Goal: Task Accomplishment & Management: Manage account settings

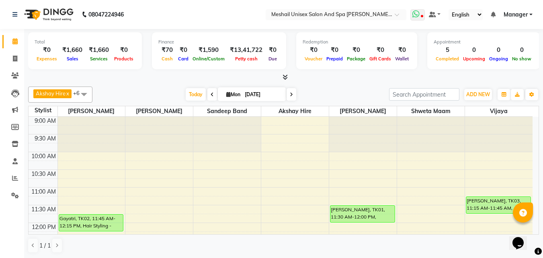
click at [420, 16] on icon at bounding box center [416, 14] width 7 height 8
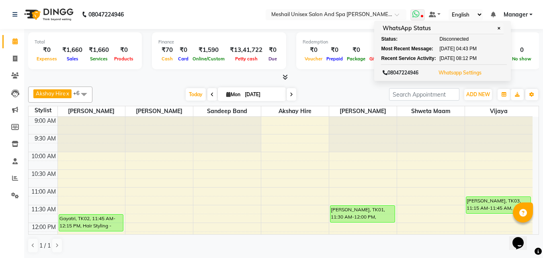
click at [464, 76] on button "Whatsapp Settings" at bounding box center [460, 72] width 47 height 11
click at [463, 71] on link "Whatsapp Settings" at bounding box center [460, 73] width 43 height 6
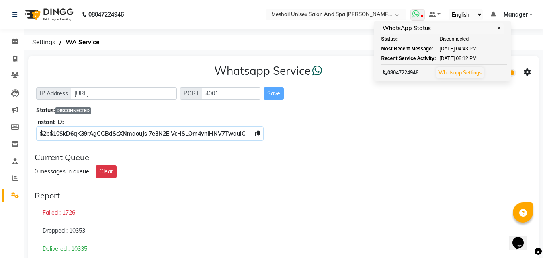
click at [464, 74] on link "Whatsapp Settings" at bounding box center [460, 73] width 43 height 6
click at [331, 233] on div "Dropped : 10353" at bounding box center [284, 231] width 498 height 19
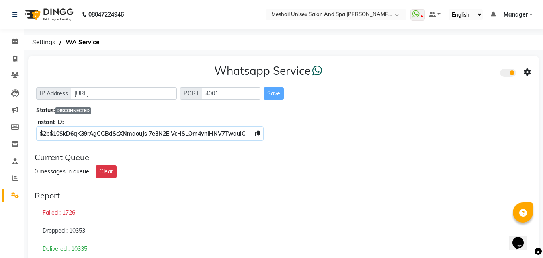
drag, startPoint x: 370, startPoint y: 182, endPoint x: 373, endPoint y: 177, distance: 4.9
click at [418, 16] on icon at bounding box center [416, 14] width 7 height 8
click at [0, 0] on link "Whatsapp Settings" at bounding box center [0, 0] width 0 height 0
click at [0, 0] on button "Whatsapp Settings" at bounding box center [0, 0] width 0 height 0
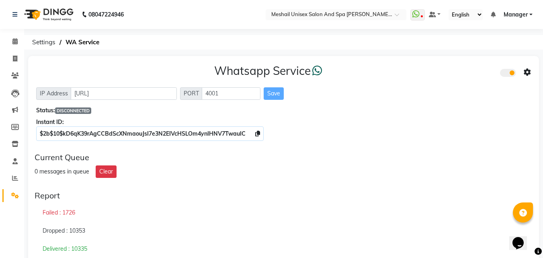
click at [72, 109] on span "DISCONNECTED" at bounding box center [73, 110] width 36 height 6
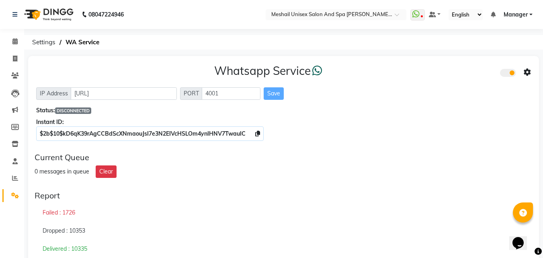
click at [72, 109] on span "DISCONNECTED" at bounding box center [73, 110] width 36 height 6
click at [21, 39] on span at bounding box center [15, 41] width 14 height 9
click at [420, 19] on span at bounding box center [418, 14] width 14 height 11
click at [0, 0] on button "Whatsapp Settings" at bounding box center [0, 0] width 0 height 0
click at [0, 0] on link "Whatsapp Settings" at bounding box center [0, 0] width 0 height 0
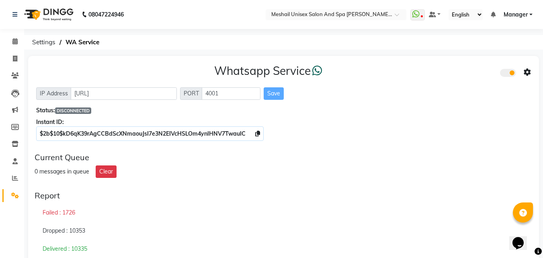
click at [0, 0] on link "Whatsapp Settings" at bounding box center [0, 0] width 0 height 0
click at [72, 113] on span "DISCONNECTED" at bounding box center [73, 110] width 36 height 6
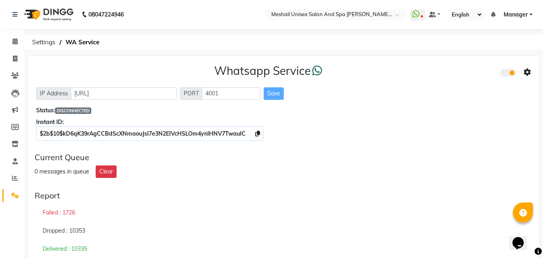
click at [72, 113] on span "DISCONNECTED" at bounding box center [73, 110] width 36 height 6
click at [50, 42] on span "Settings" at bounding box center [43, 42] width 31 height 14
click div "WA Service"
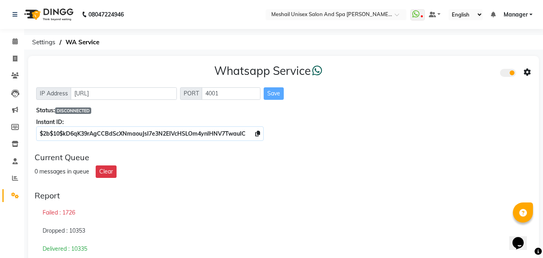
click at [422, 12] on span at bounding box center [418, 14] width 14 height 11
click at [0, 0] on link "Whatsapp Settings" at bounding box center [0, 0] width 0 height 0
